Goal: Task Accomplishment & Management: Use online tool/utility

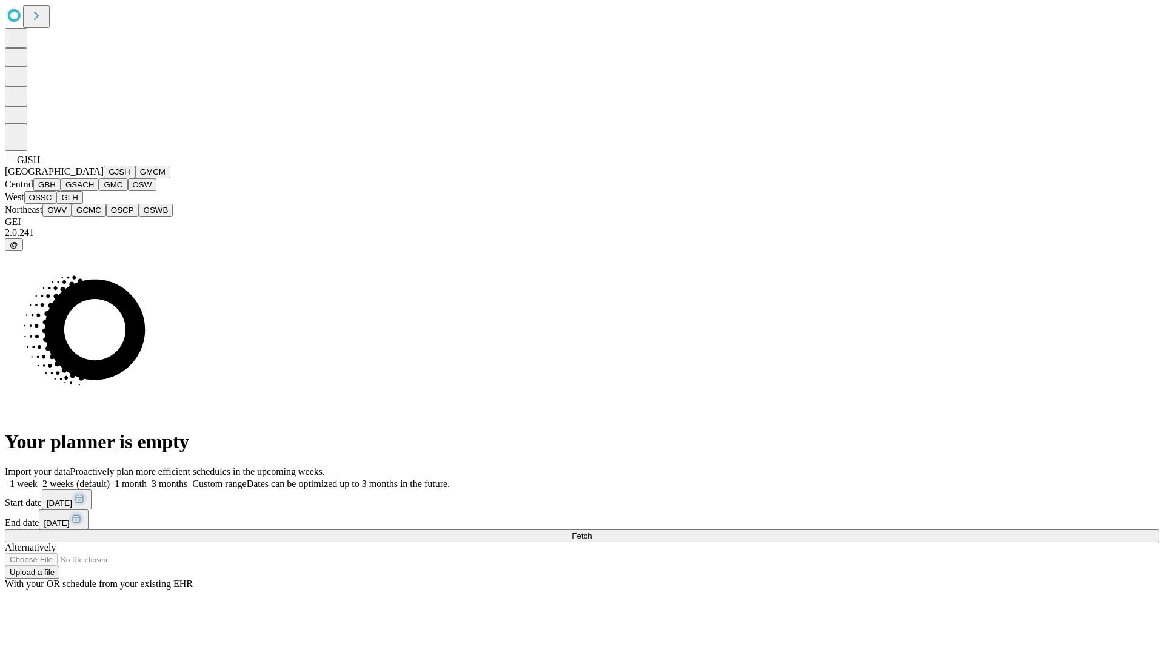
click at [104, 178] on button "GJSH" at bounding box center [120, 172] width 32 height 13
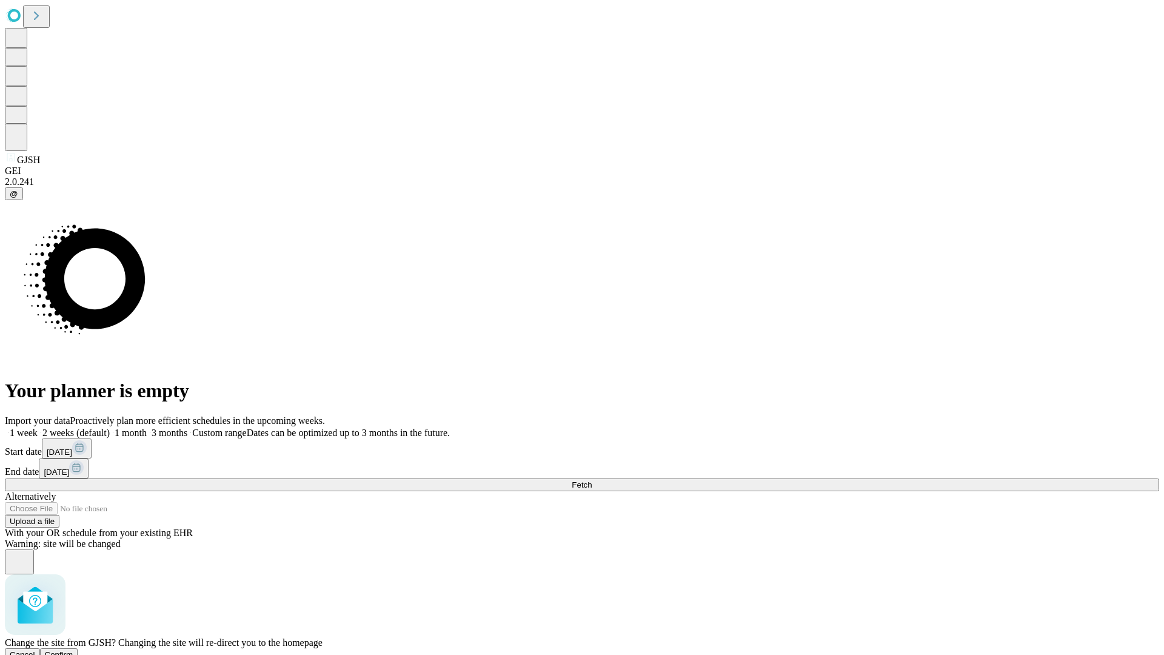
click at [73, 650] on span "Confirm" at bounding box center [59, 654] width 29 height 9
click at [147, 428] on label "1 month" at bounding box center [128, 433] width 37 height 10
click at [592, 480] on span "Fetch" at bounding box center [582, 484] width 20 height 9
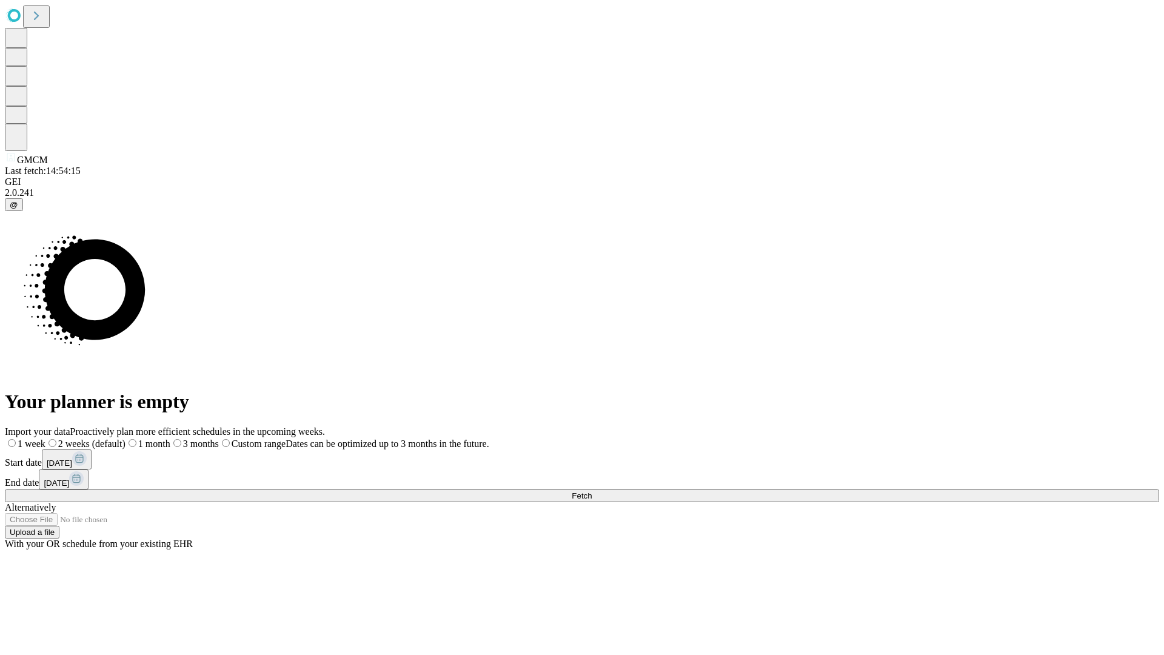
click at [170, 438] on label "1 month" at bounding box center [148, 443] width 45 height 10
click at [592, 491] on span "Fetch" at bounding box center [582, 495] width 20 height 9
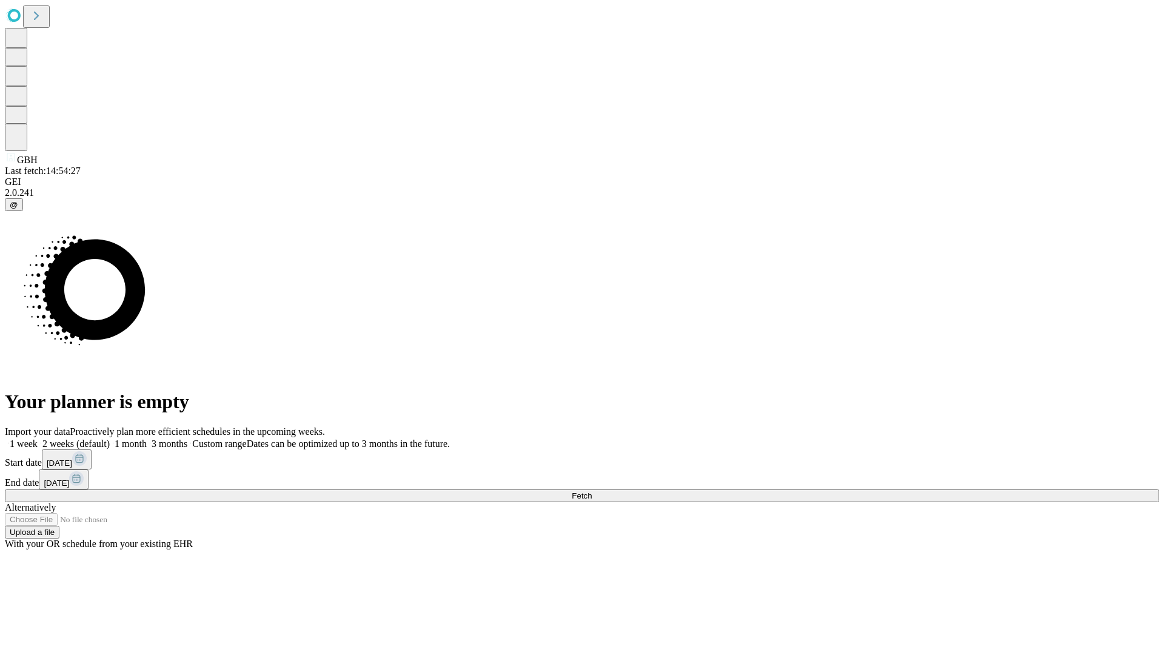
click at [147, 438] on label "1 month" at bounding box center [128, 443] width 37 height 10
click at [592, 491] on span "Fetch" at bounding box center [582, 495] width 20 height 9
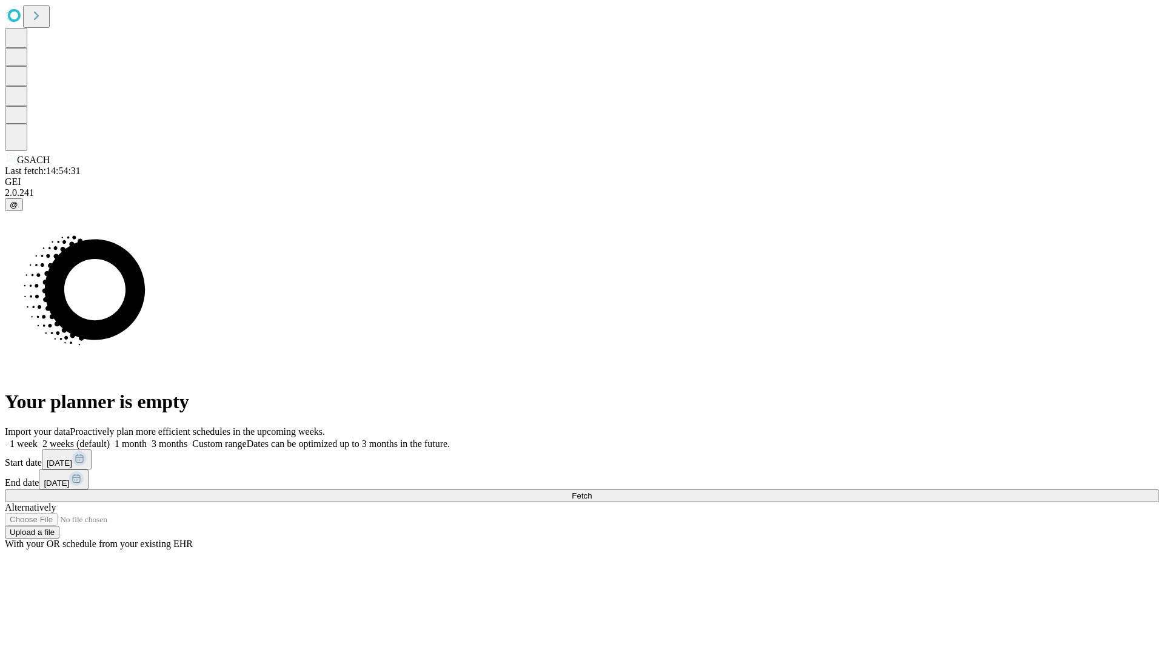
click at [147, 438] on label "1 month" at bounding box center [128, 443] width 37 height 10
click at [592, 491] on span "Fetch" at bounding box center [582, 495] width 20 height 9
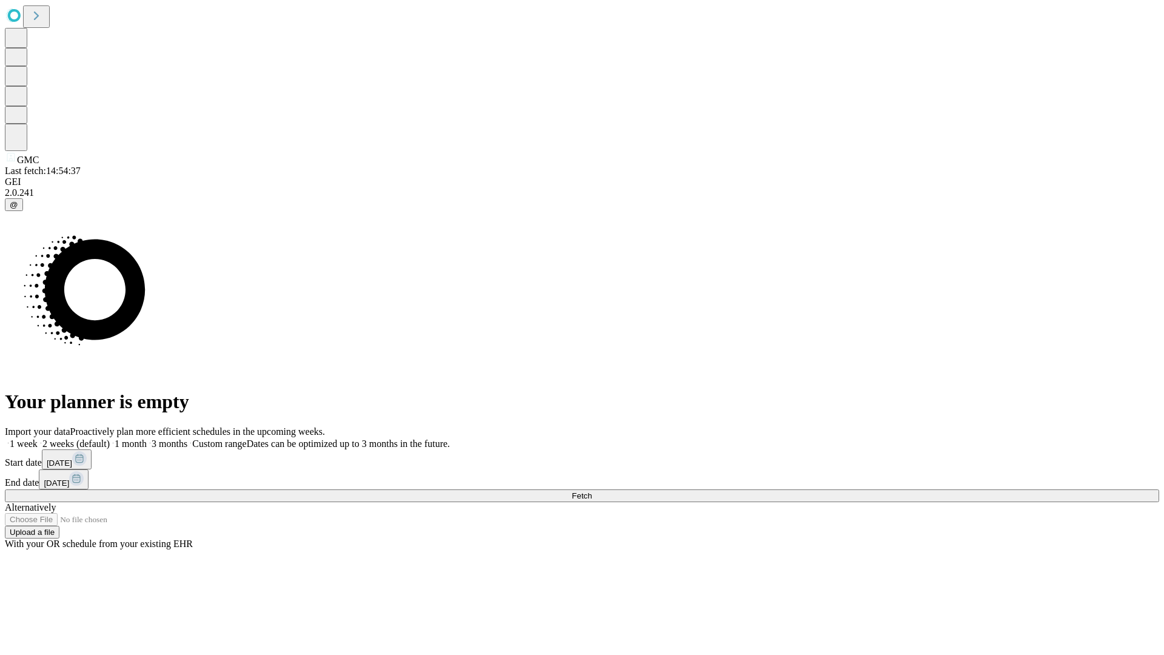
click at [592, 491] on span "Fetch" at bounding box center [582, 495] width 20 height 9
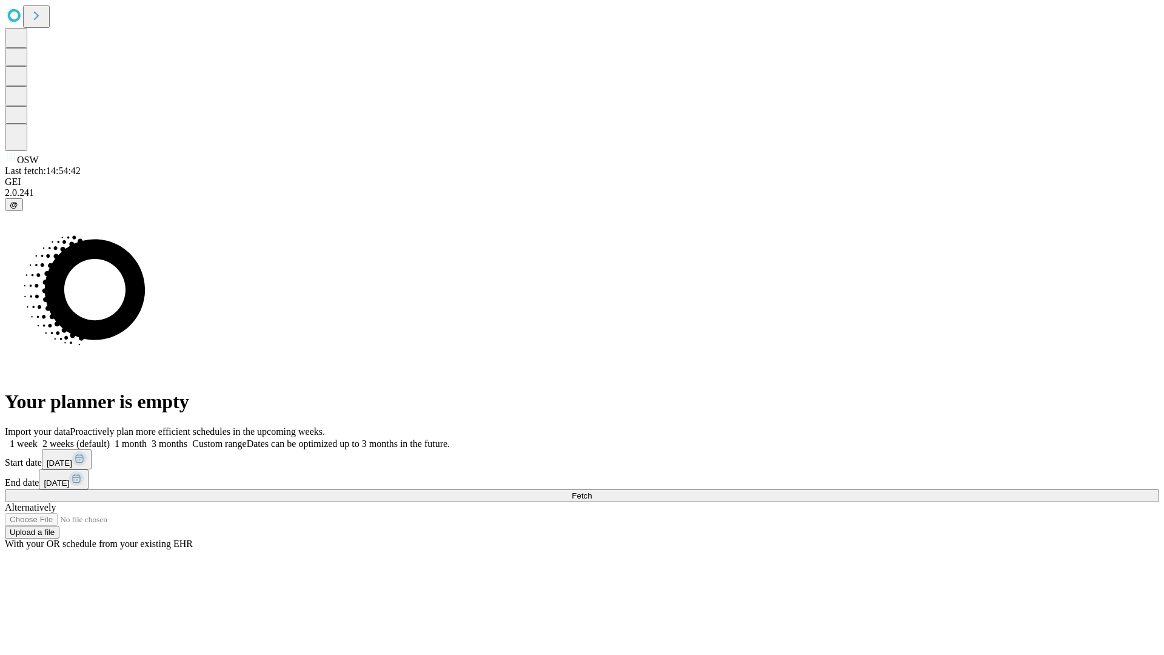
click at [592, 491] on span "Fetch" at bounding box center [582, 495] width 20 height 9
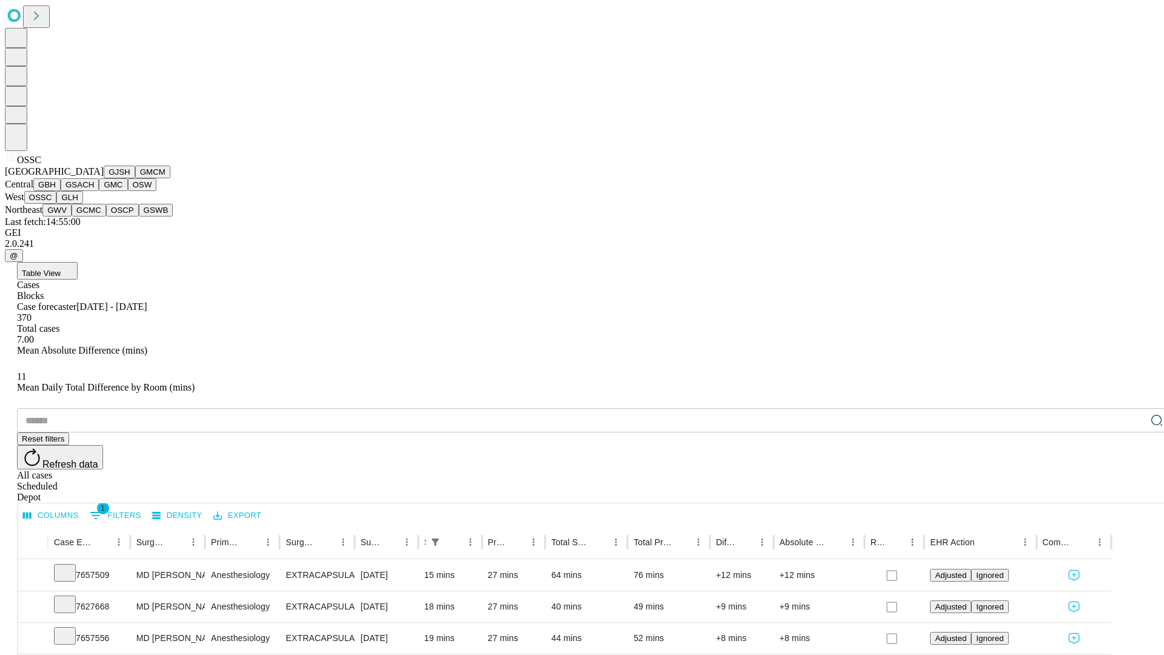
click at [82, 204] on button "GLH" at bounding box center [69, 197] width 26 height 13
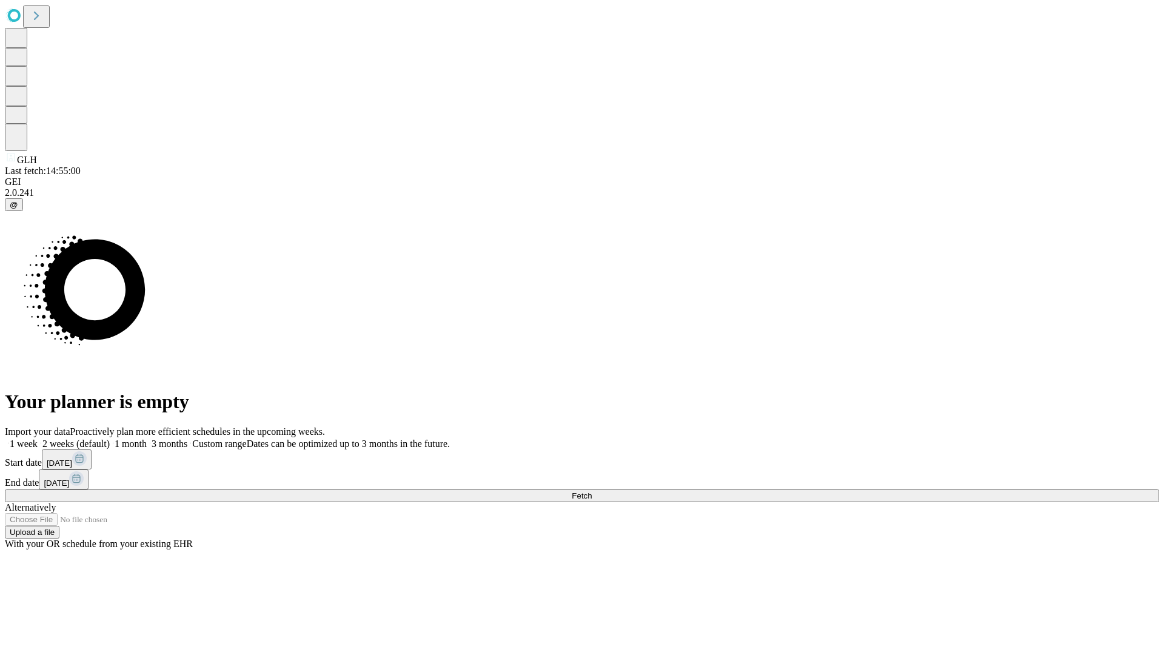
click at [147, 438] on label "1 month" at bounding box center [128, 443] width 37 height 10
click at [592, 491] on span "Fetch" at bounding box center [582, 495] width 20 height 9
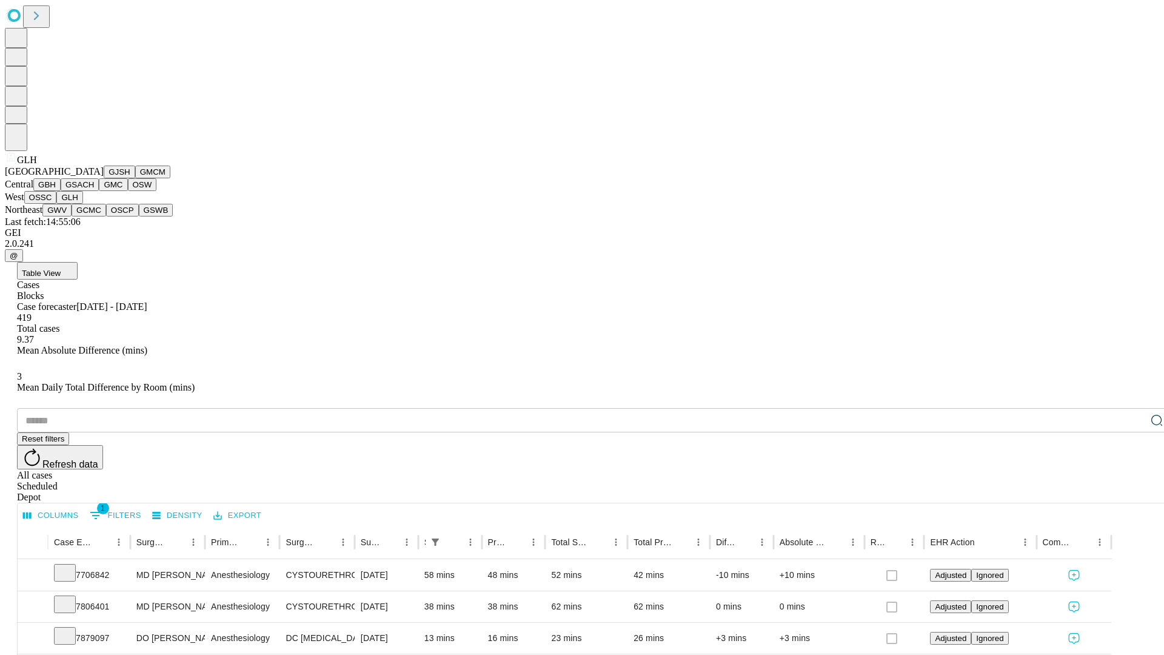
click at [72, 216] on button "GWV" at bounding box center [56, 210] width 29 height 13
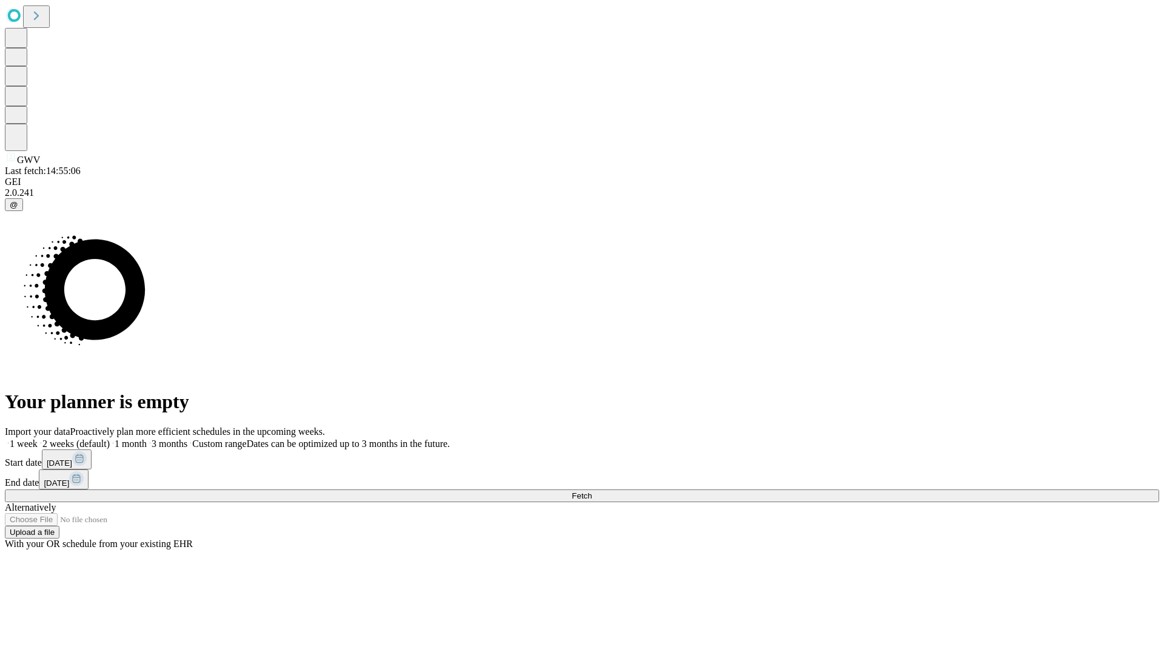
click at [147, 438] on label "1 month" at bounding box center [128, 443] width 37 height 10
click at [592, 491] on span "Fetch" at bounding box center [582, 495] width 20 height 9
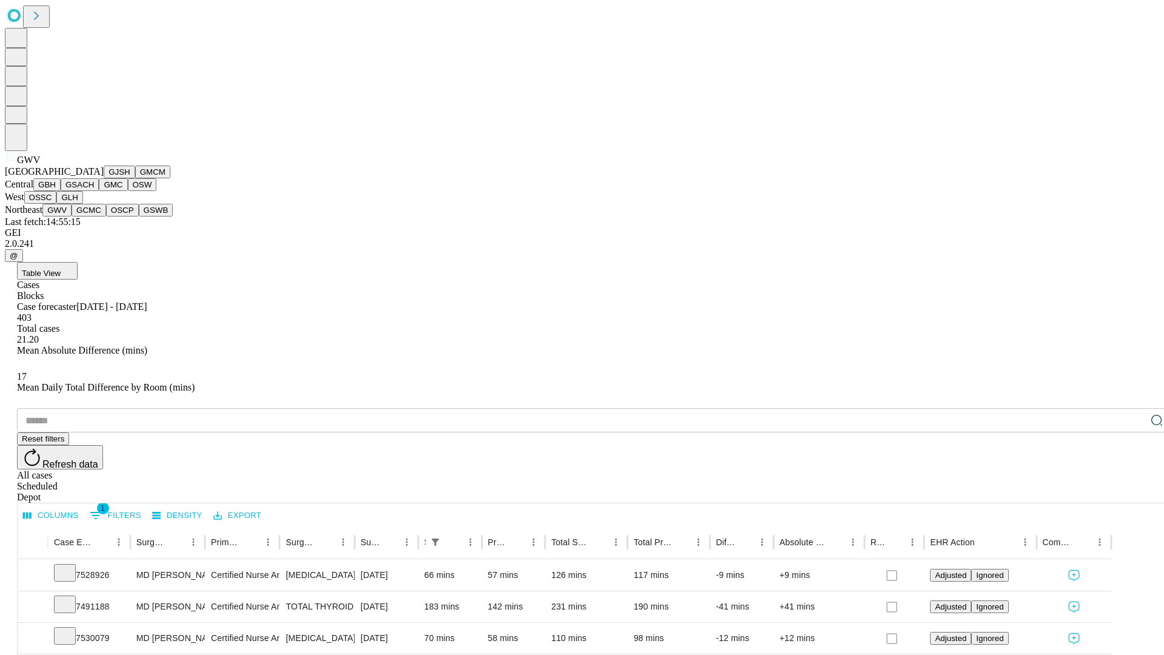
click at [94, 216] on button "GCMC" at bounding box center [89, 210] width 35 height 13
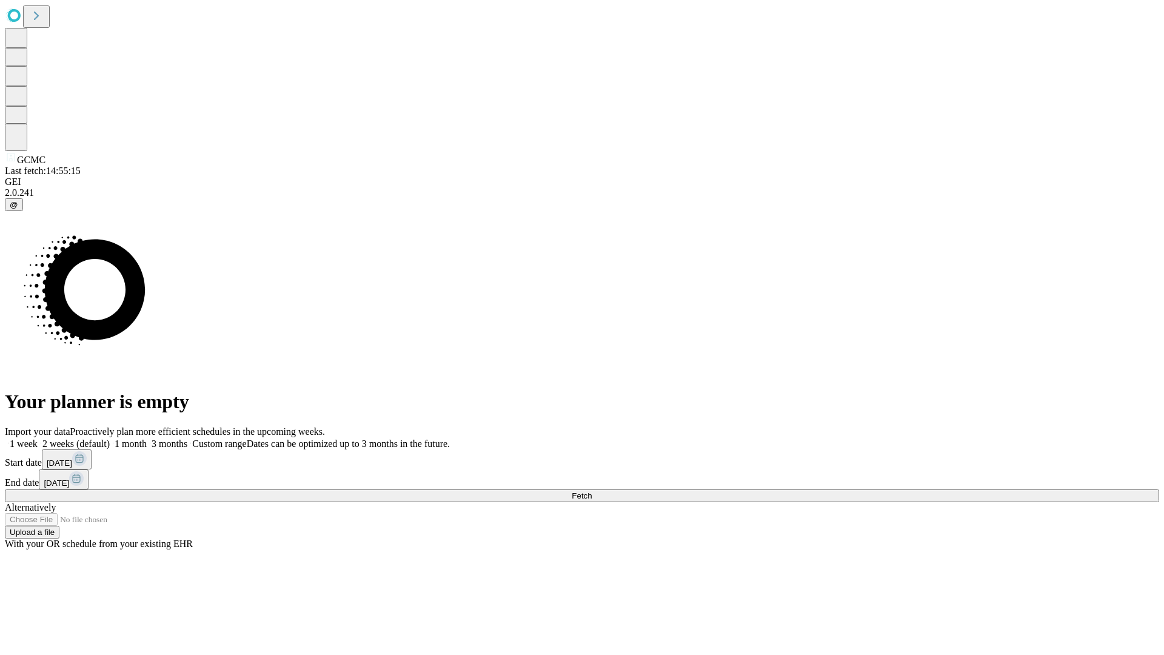
click at [147, 438] on label "1 month" at bounding box center [128, 443] width 37 height 10
click at [592, 491] on span "Fetch" at bounding box center [582, 495] width 20 height 9
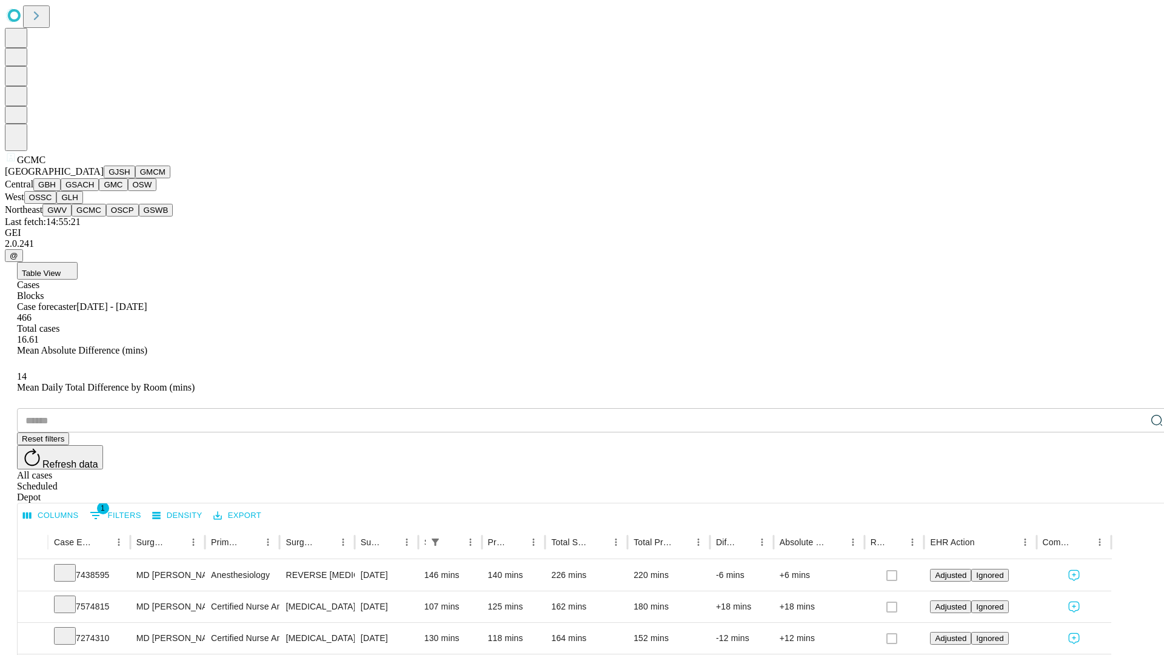
click at [106, 216] on button "OSCP" at bounding box center [122, 210] width 33 height 13
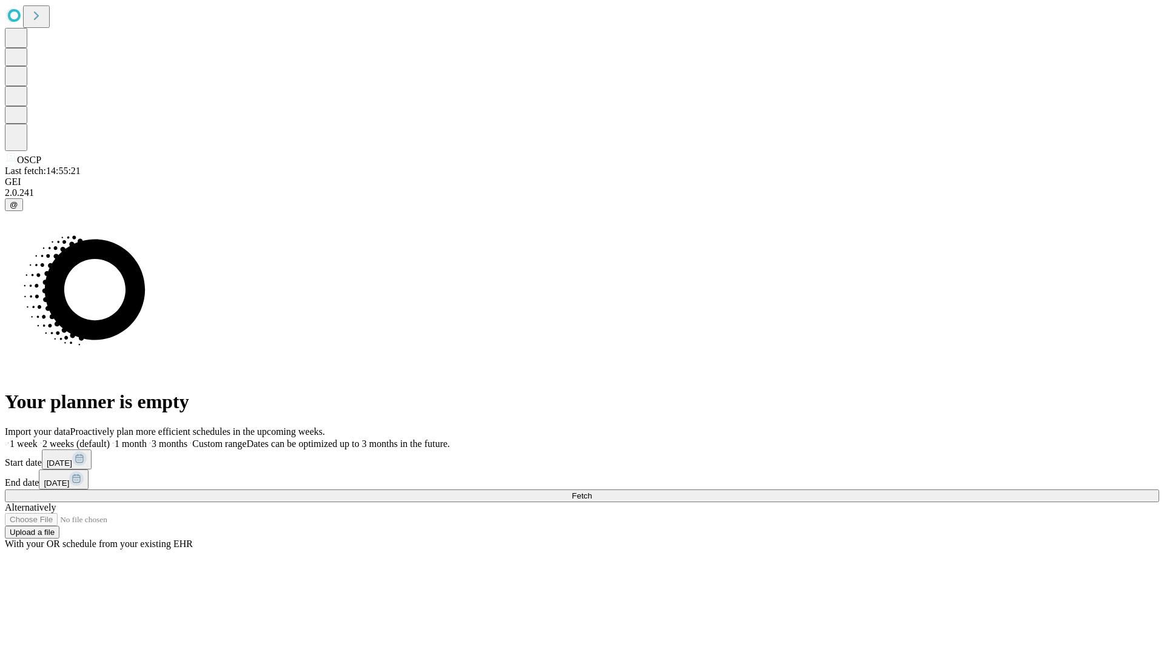
click at [147, 438] on label "1 month" at bounding box center [128, 443] width 37 height 10
click at [592, 491] on span "Fetch" at bounding box center [582, 495] width 20 height 9
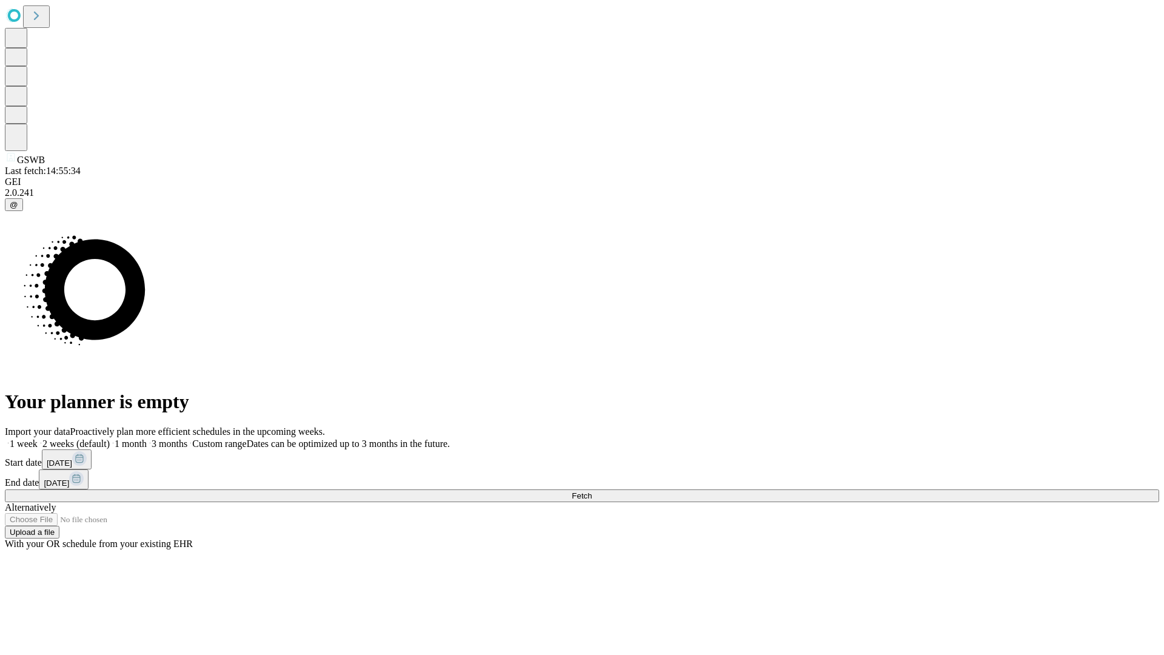
click at [147, 438] on label "1 month" at bounding box center [128, 443] width 37 height 10
click at [592, 491] on span "Fetch" at bounding box center [582, 495] width 20 height 9
